Goal: Obtain resource: Obtain resource

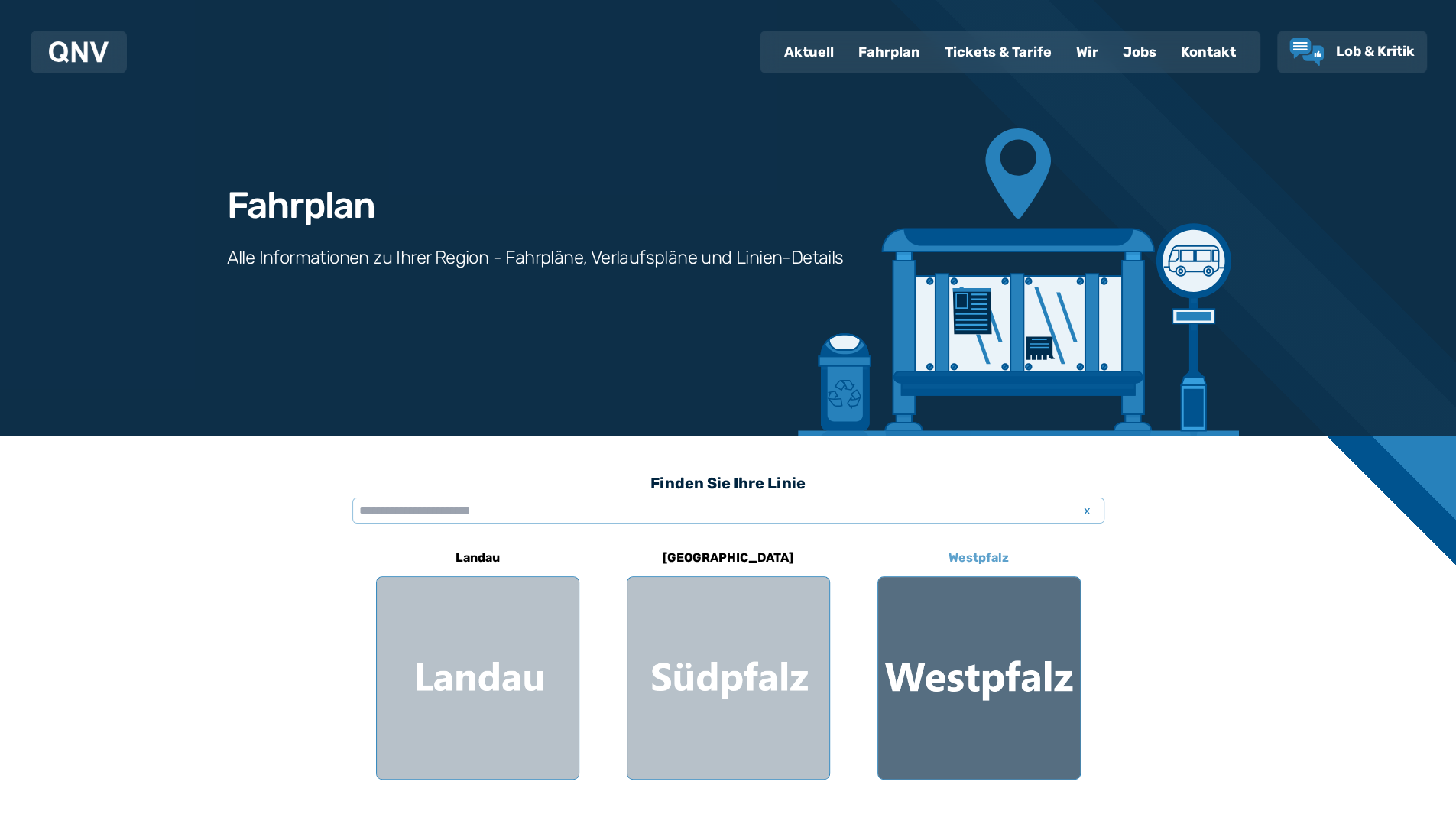
click at [1009, 664] on div at bounding box center [980, 679] width 202 height 202
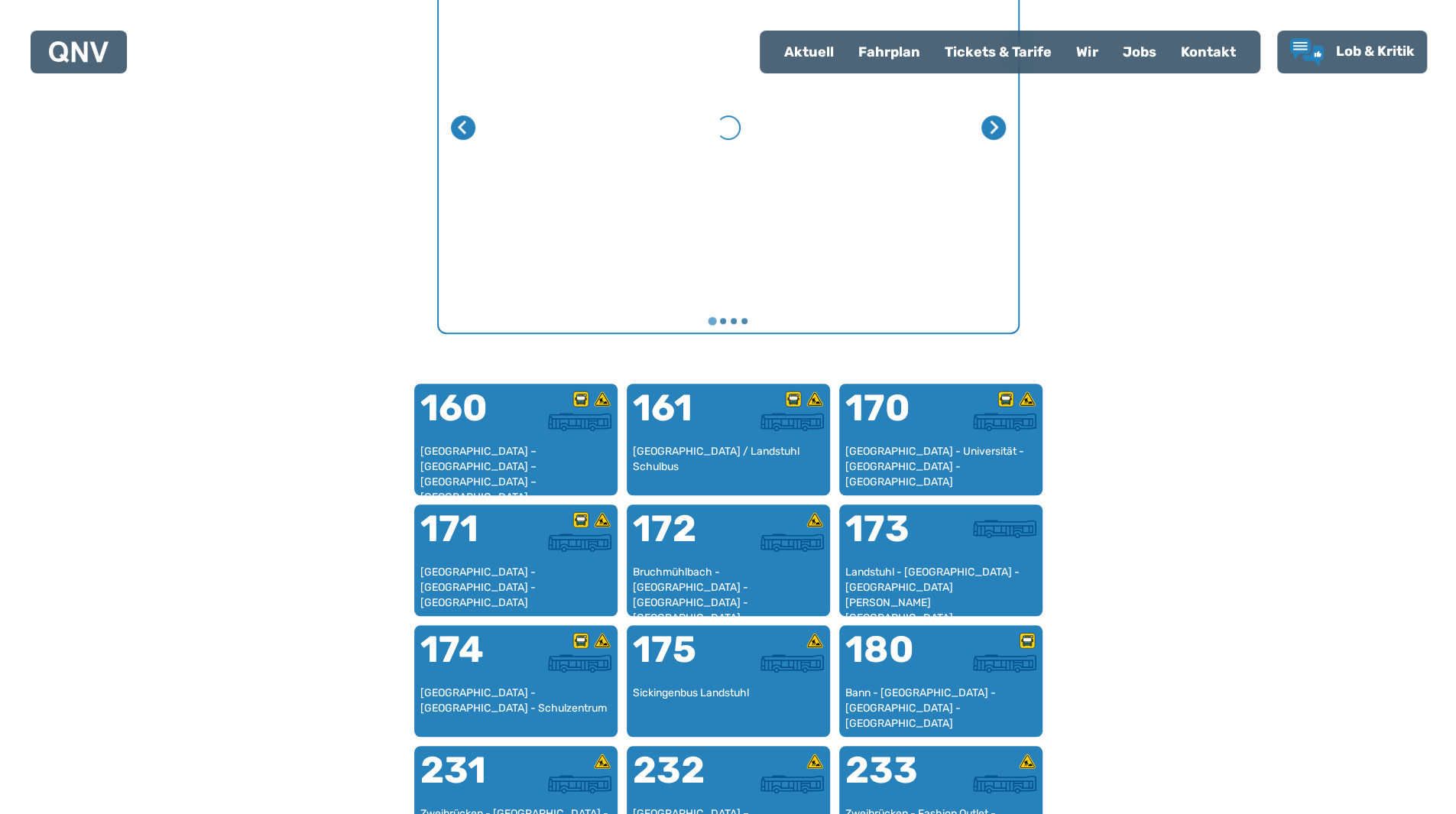
scroll to position [739, 0]
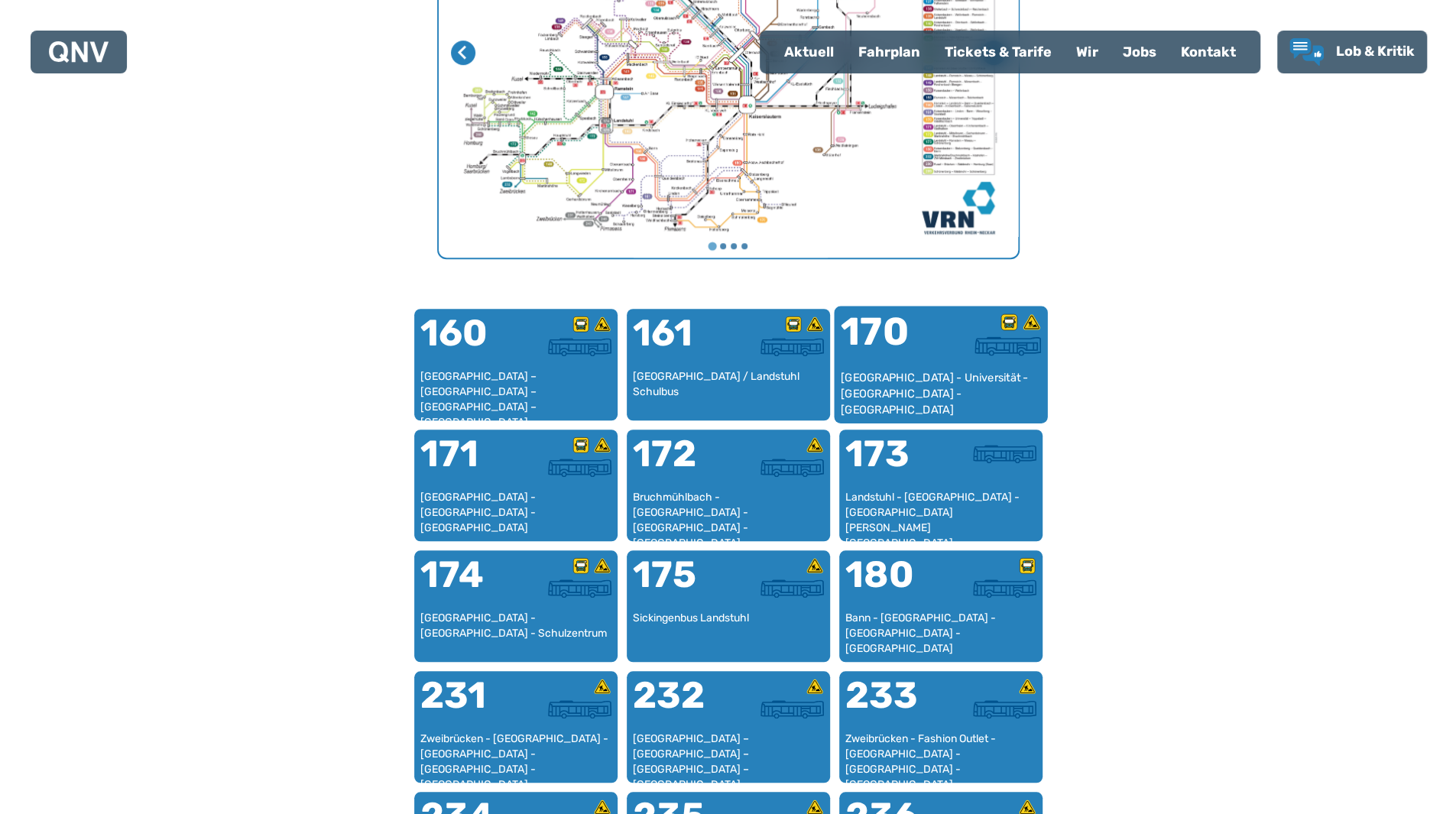
click at [886, 338] on div "170" at bounding box center [889, 342] width 100 height 58
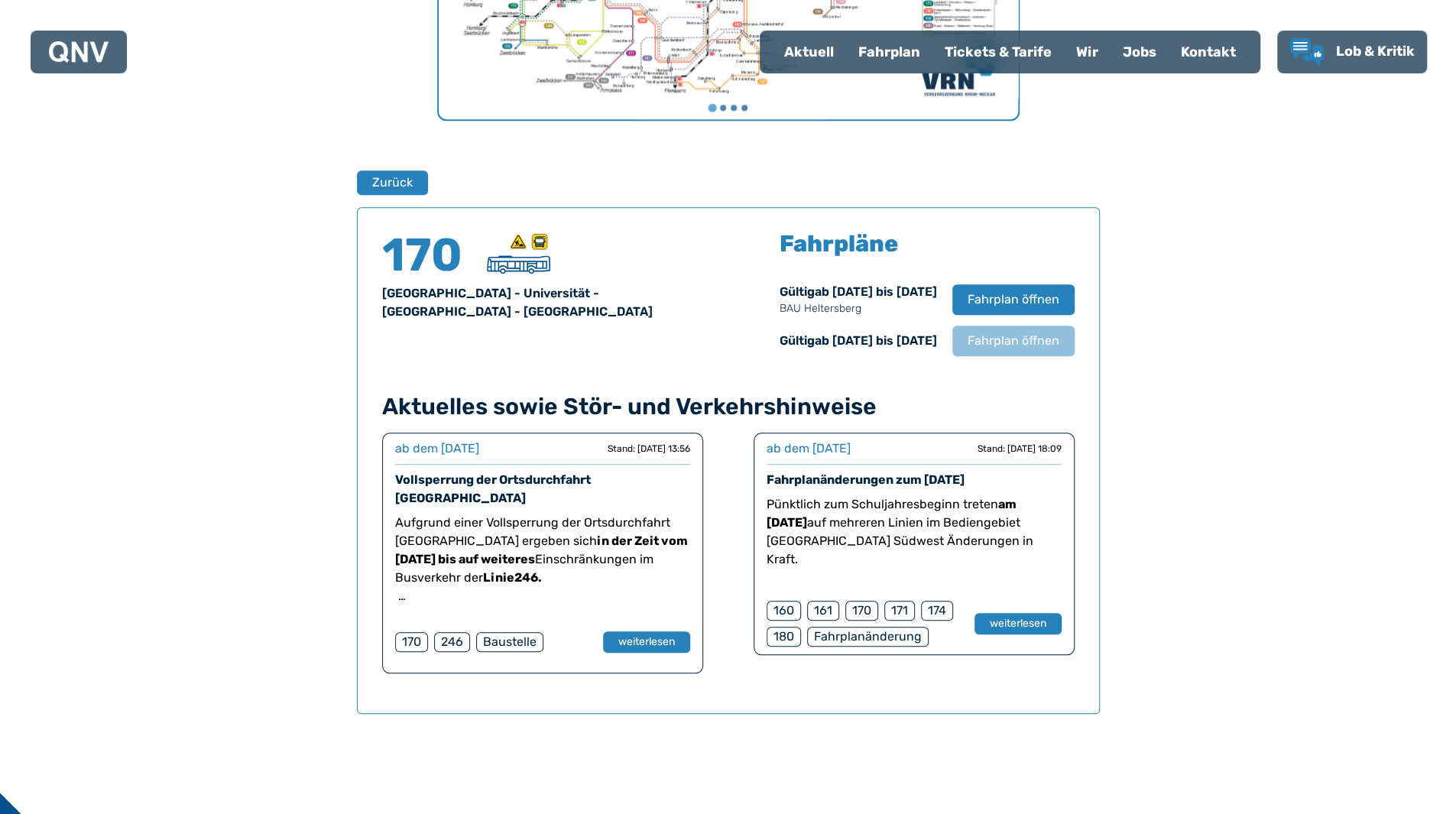
scroll to position [1008, 0]
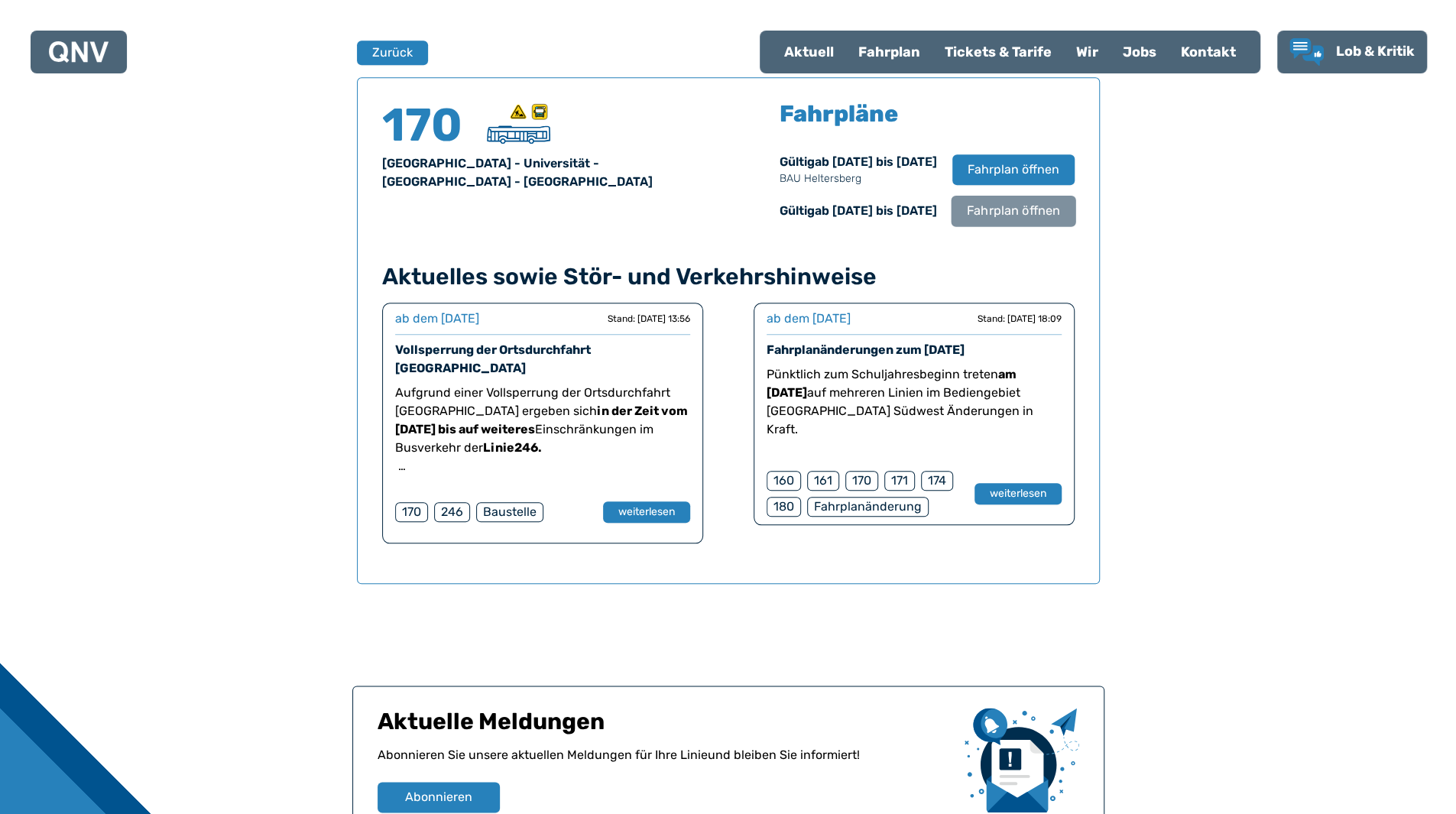
click at [1003, 222] on button "Fahrplan öffnen" at bounding box center [1013, 210] width 124 height 32
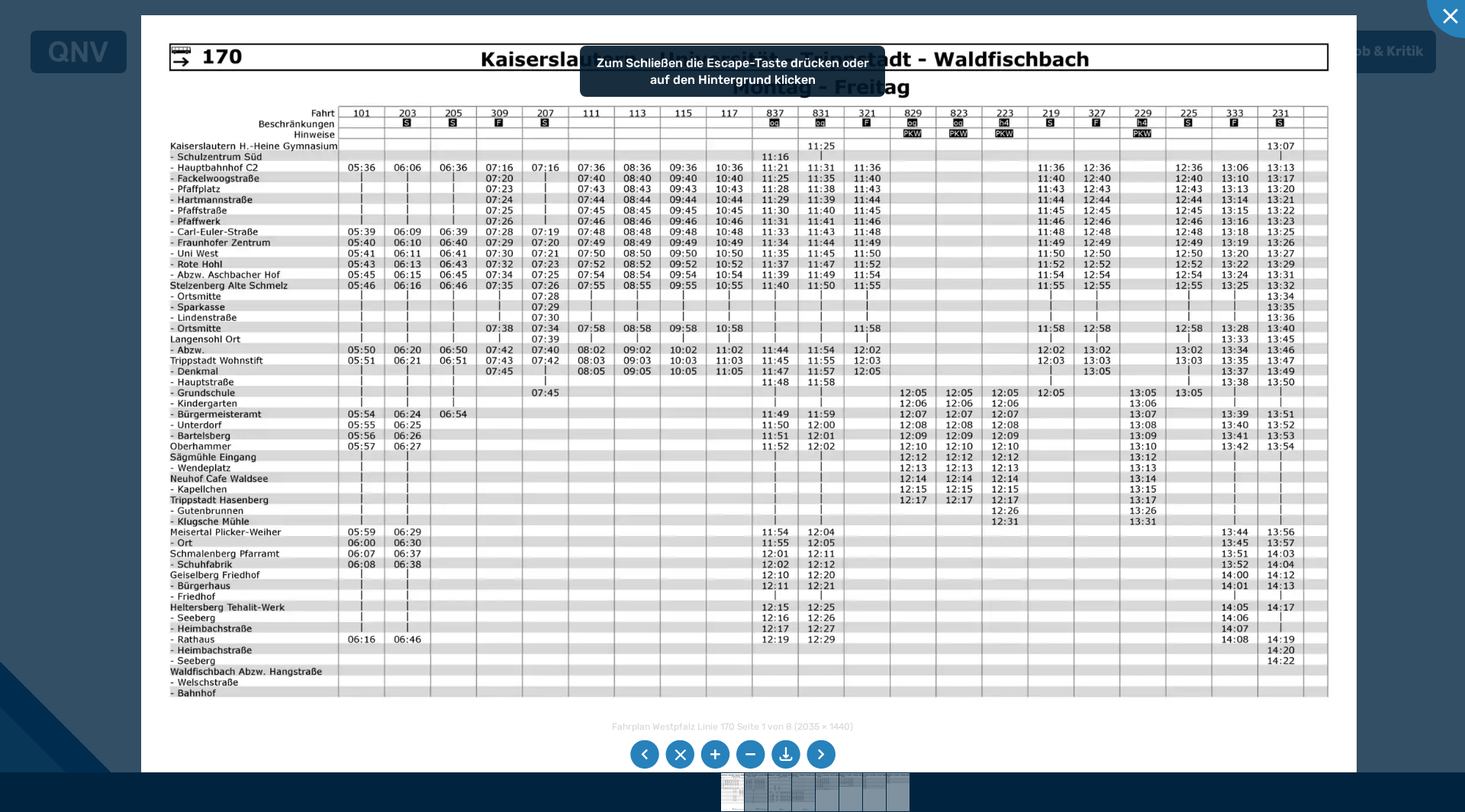
click at [697, 379] on img at bounding box center [749, 445] width 1216 height 860
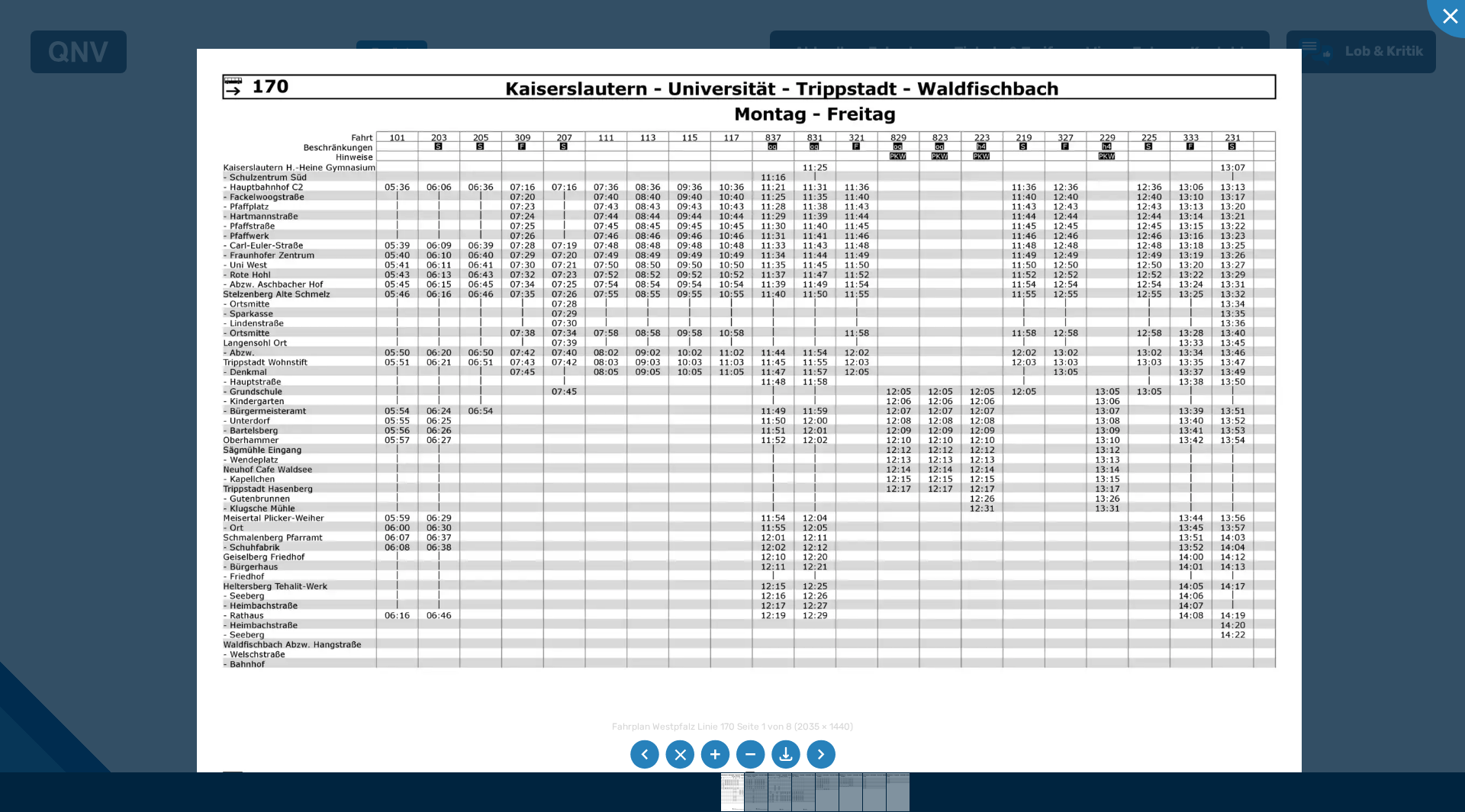
click at [1361, 480] on div at bounding box center [732, 406] width 1465 height 812
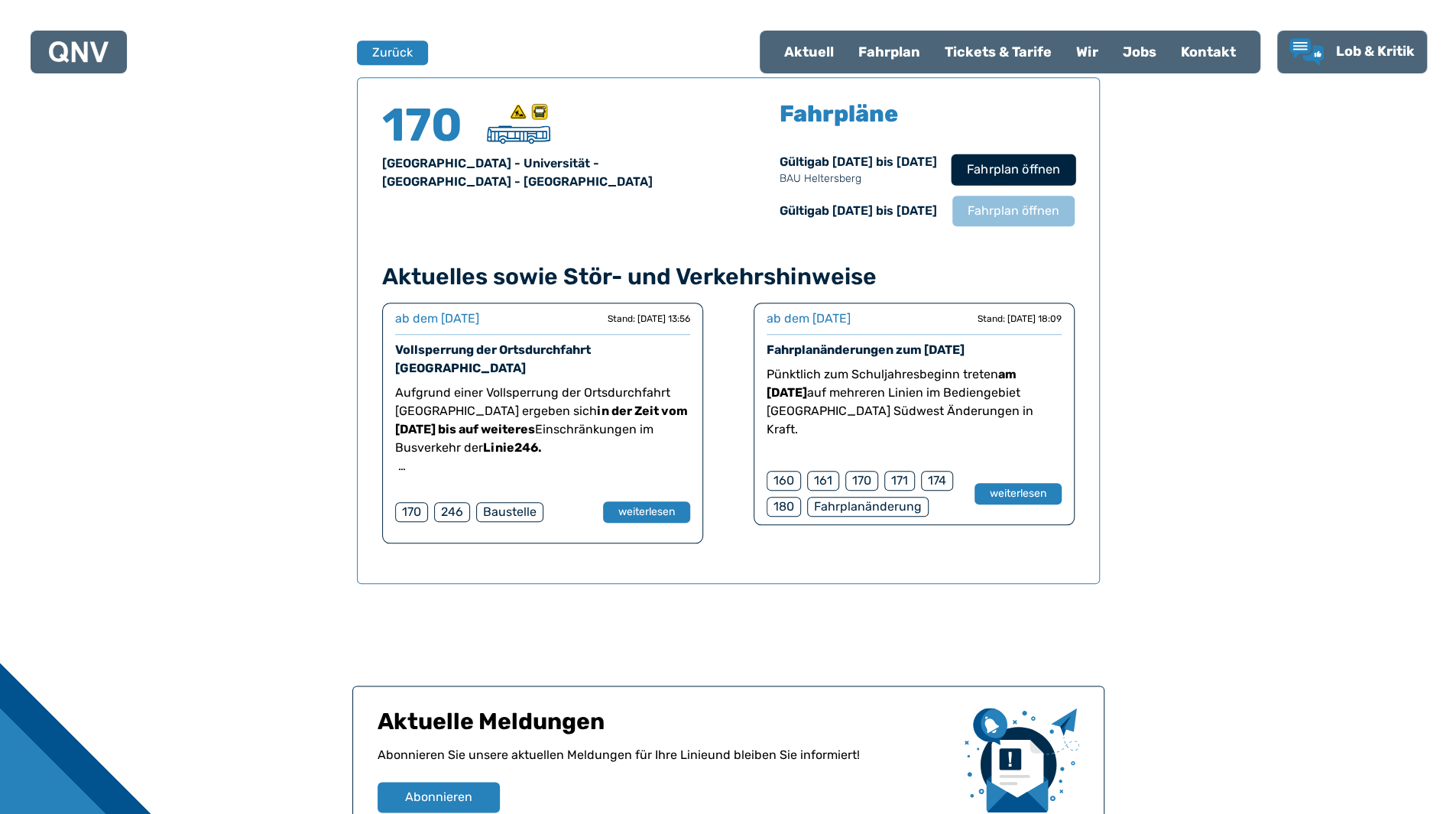
click at [984, 173] on span "Fahrplan öffnen" at bounding box center [1012, 170] width 93 height 18
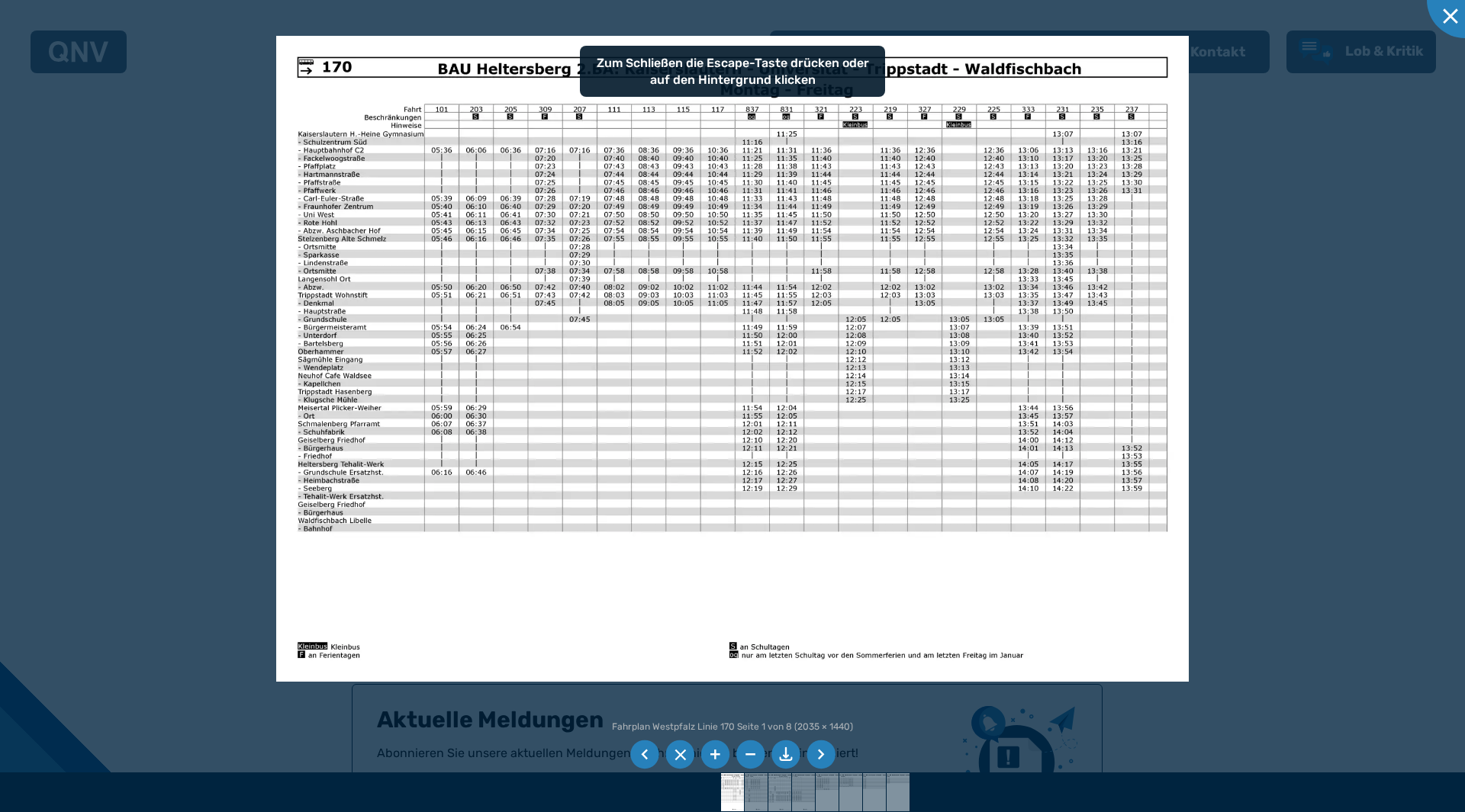
click at [1397, 352] on div at bounding box center [732, 406] width 1465 height 812
